Goal: Find specific page/section: Find specific page/section

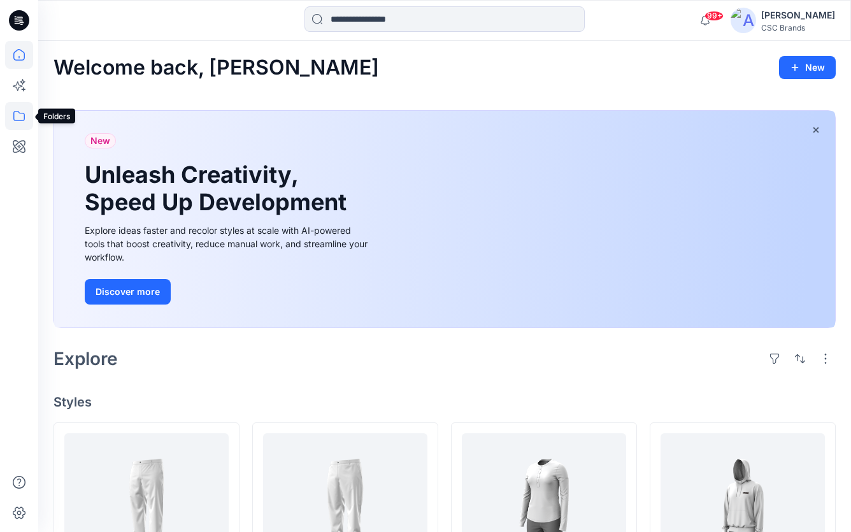
click at [22, 114] on icon at bounding box center [19, 116] width 28 height 28
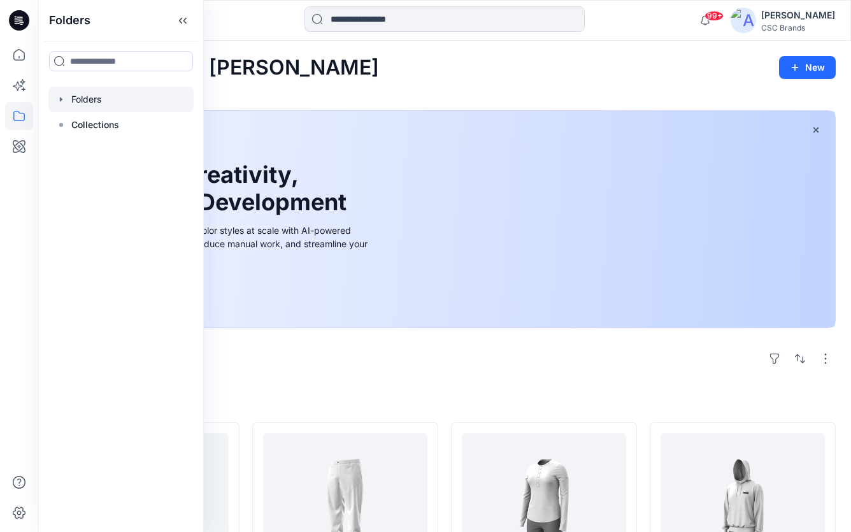
click at [96, 100] on div at bounding box center [120, 99] width 145 height 25
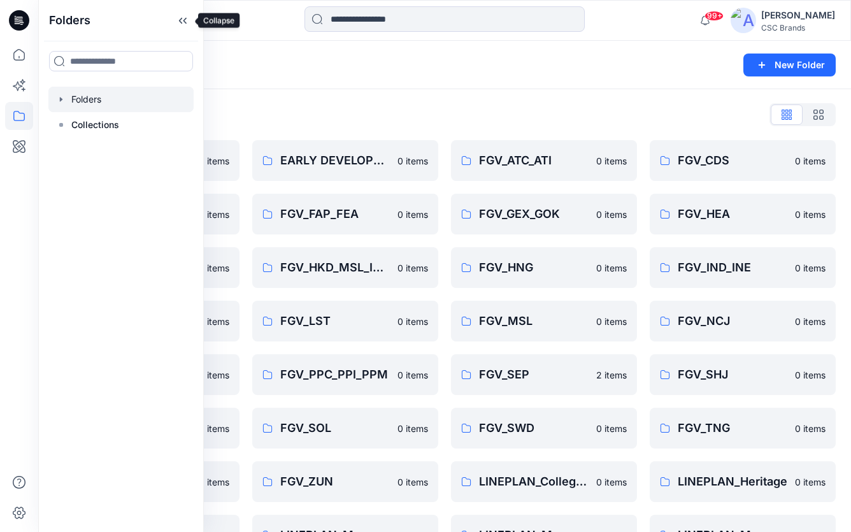
click at [183, 25] on icon at bounding box center [183, 20] width 20 height 21
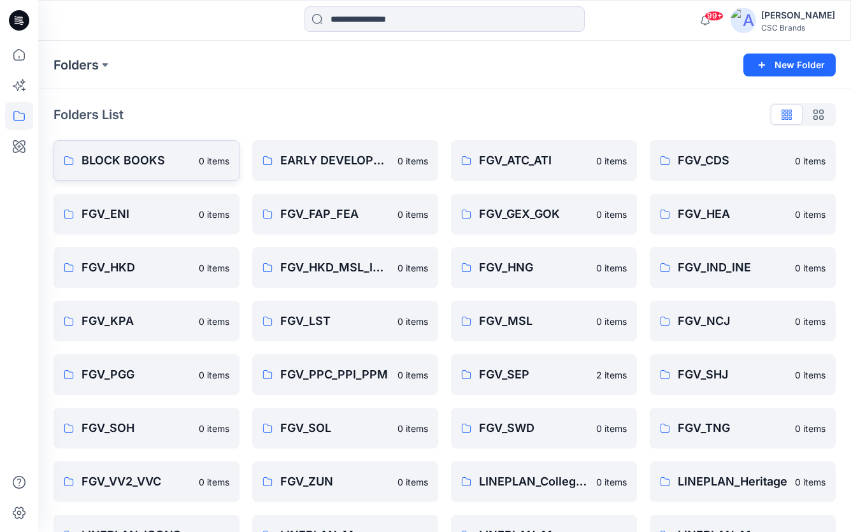
click at [106, 169] on p "BLOCK BOOKS" at bounding box center [137, 161] width 110 height 18
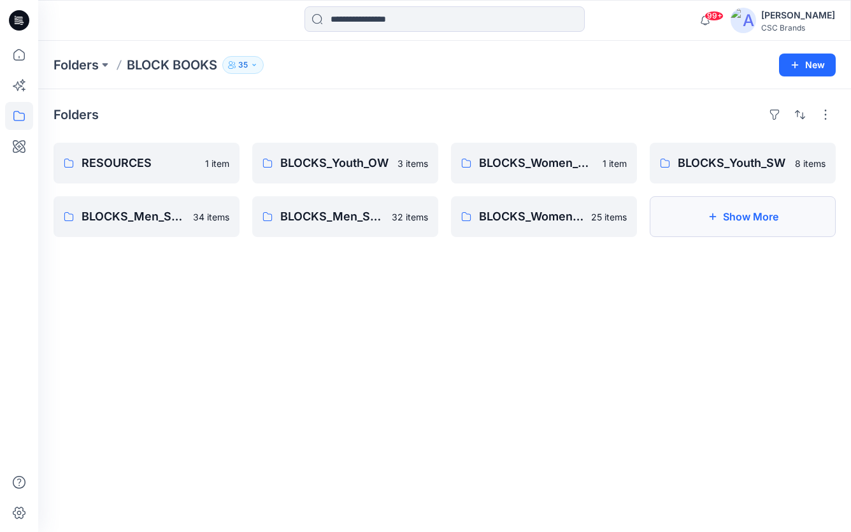
click at [751, 215] on button "Show More" at bounding box center [743, 216] width 186 height 41
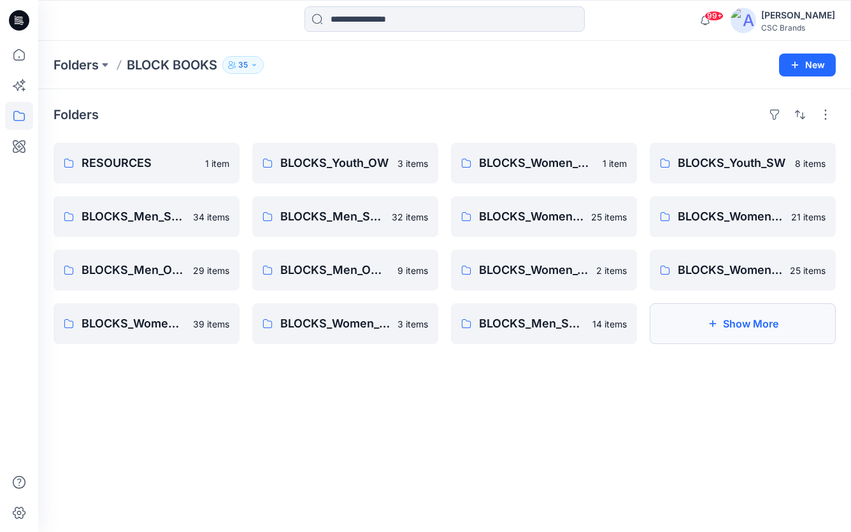
click at [710, 331] on button "Show More" at bounding box center [743, 323] width 186 height 41
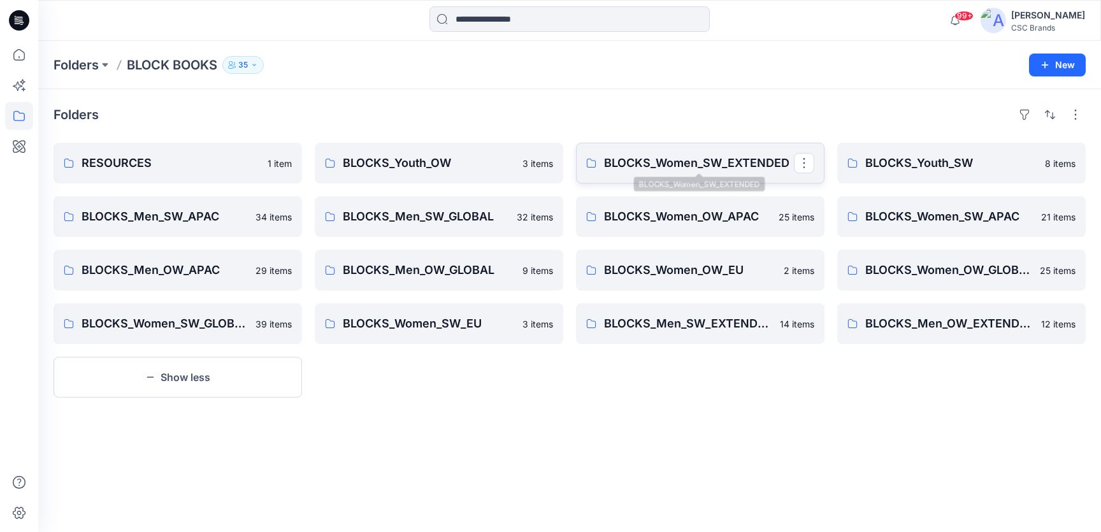
click at [714, 167] on p "BLOCKS_Women_SW_EXTENDED" at bounding box center [699, 163] width 190 height 18
click at [695, 325] on p "BLOCKS_Men_SW_EXTENDED" at bounding box center [699, 324] width 190 height 18
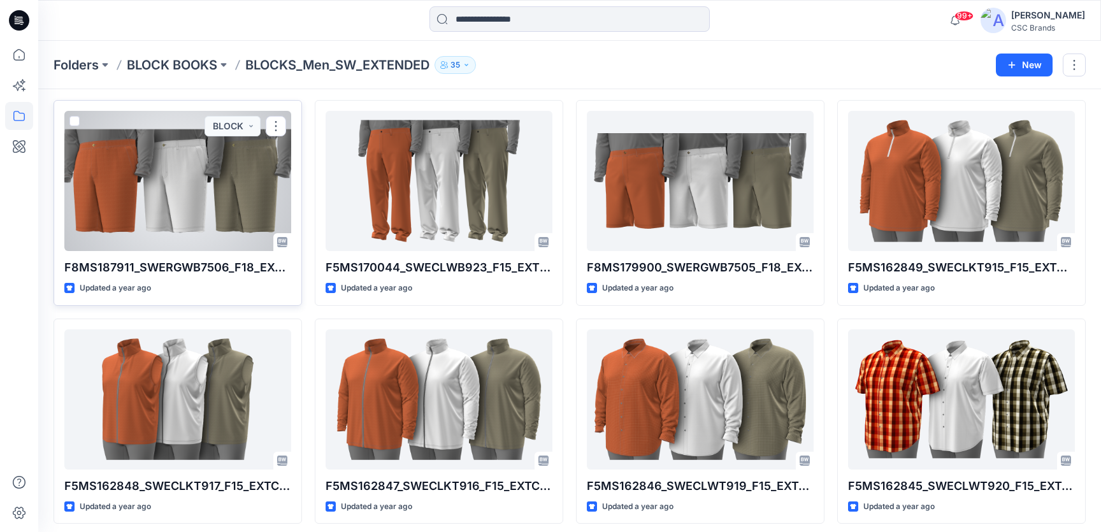
scroll to position [43, 0]
click at [203, 266] on p "F8MS187911_SWERGWB7506_F18_EXTREG_VFA" at bounding box center [177, 268] width 227 height 18
click at [194, 199] on div at bounding box center [177, 181] width 227 height 140
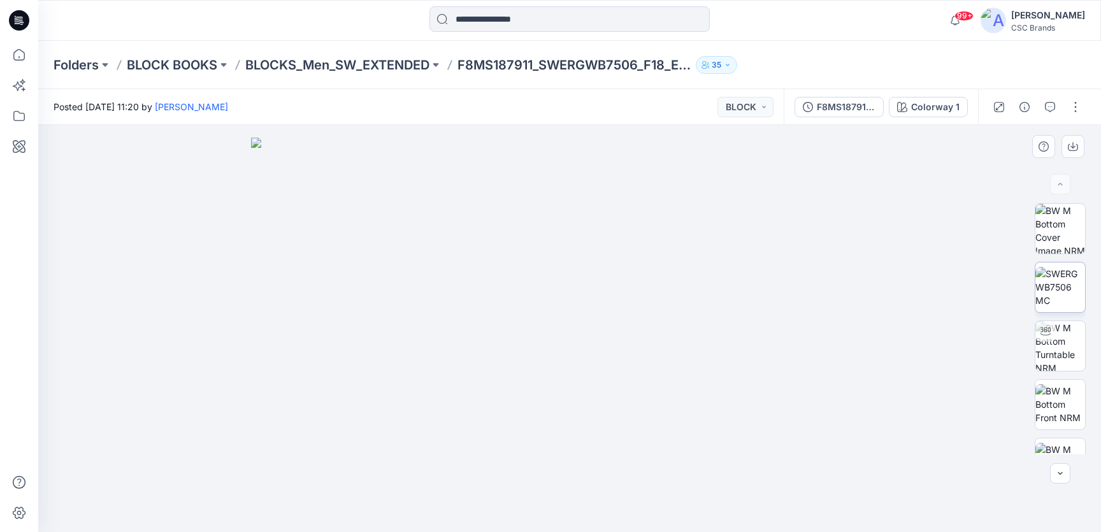
click at [851, 291] on img at bounding box center [1060, 287] width 50 height 40
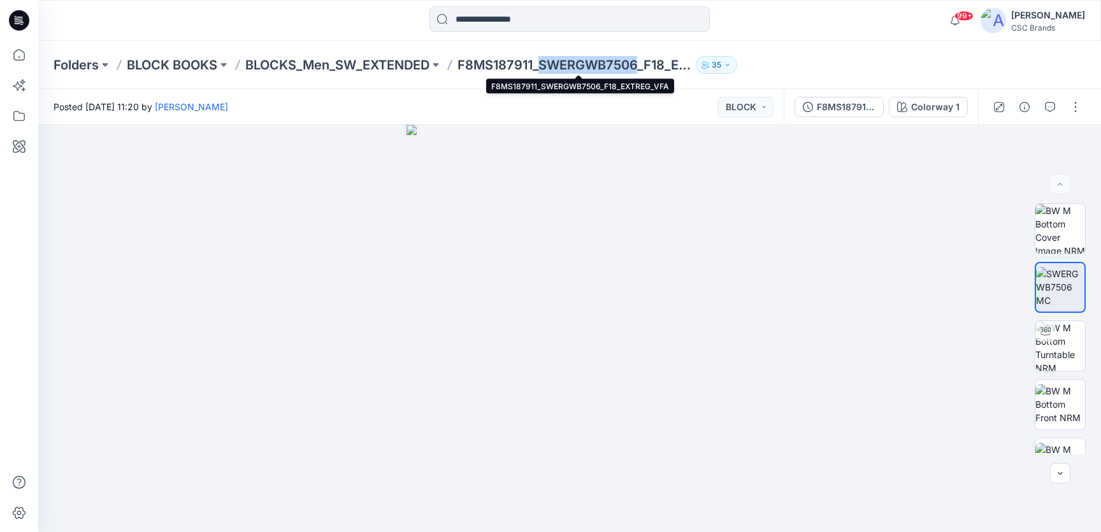
drag, startPoint x: 642, startPoint y: 64, endPoint x: 547, endPoint y: 68, distance: 95.0
click at [547, 68] on p "F8MS187911_SWERGWB7506_F18_EXTREG_VFA" at bounding box center [574, 65] width 233 height 18
